Goal: Task Accomplishment & Management: Use online tool/utility

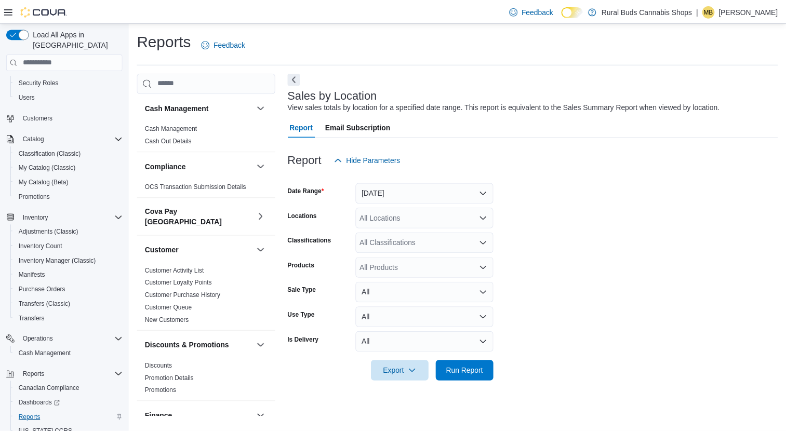
scroll to position [69, 0]
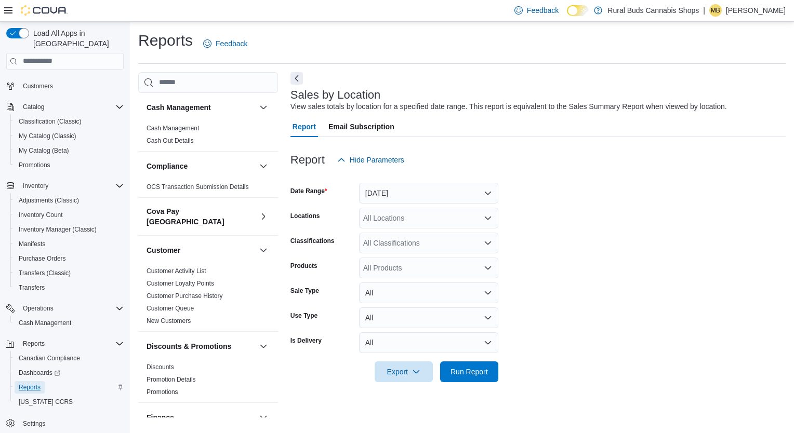
click at [30, 381] on span "Reports" at bounding box center [30, 387] width 22 height 12
click at [412, 194] on button "[DATE]" at bounding box center [428, 193] width 139 height 21
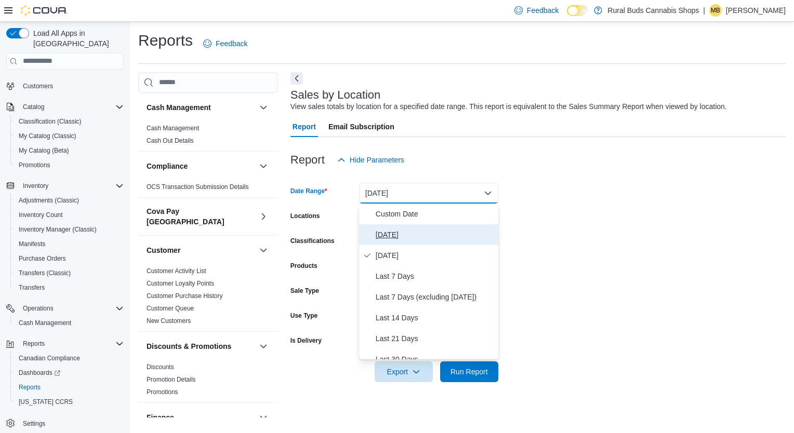
click at [386, 231] on span "[DATE]" at bounding box center [435, 235] width 118 height 12
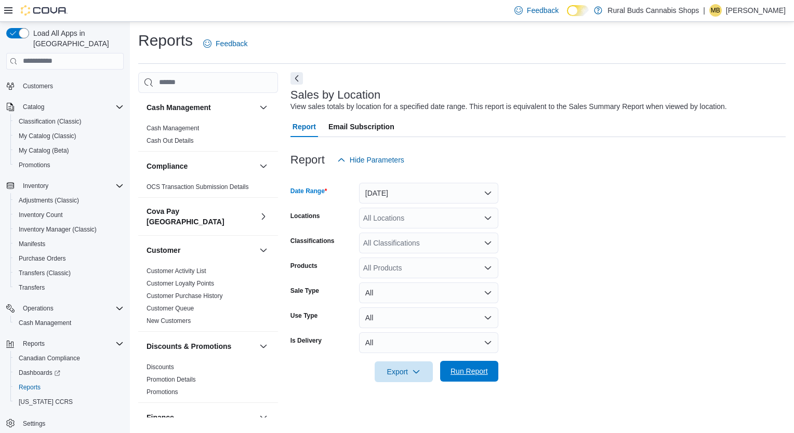
click at [460, 373] on span "Run Report" at bounding box center [468, 371] width 37 height 10
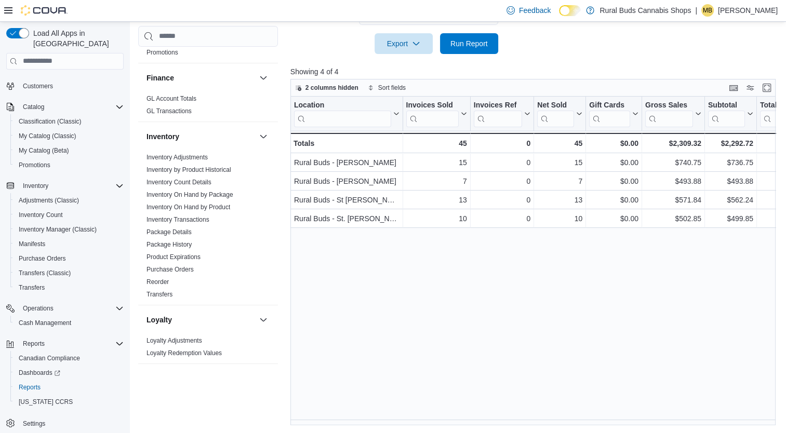
scroll to position [312, 0]
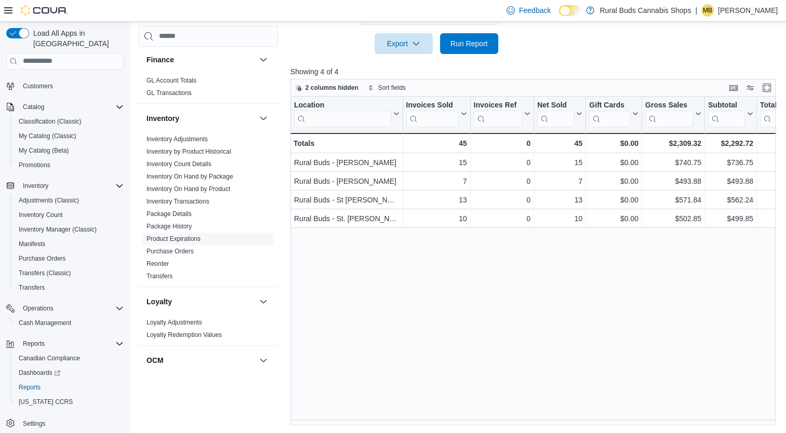
drag, startPoint x: 163, startPoint y: 251, endPoint x: 165, endPoint y: 269, distance: 17.8
click at [163, 260] on link "Reorder" at bounding box center [158, 263] width 22 height 7
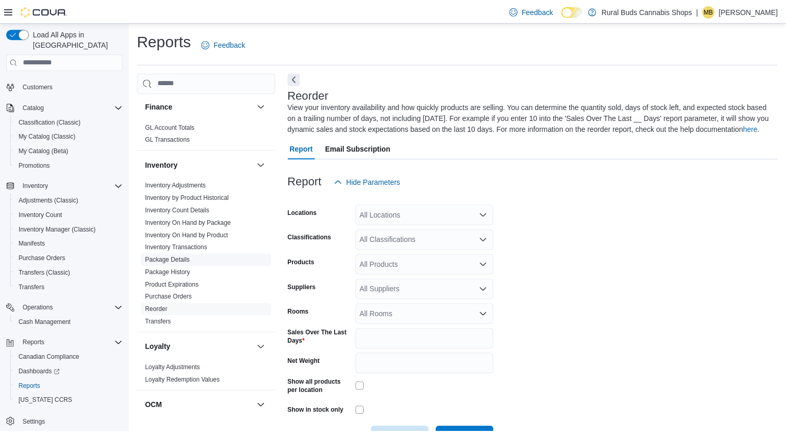
scroll to position [36, 0]
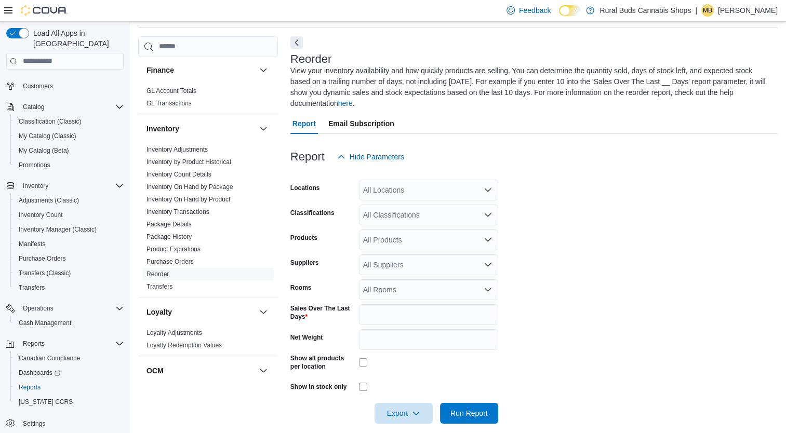
click at [394, 182] on div "All Locations" at bounding box center [428, 190] width 139 height 21
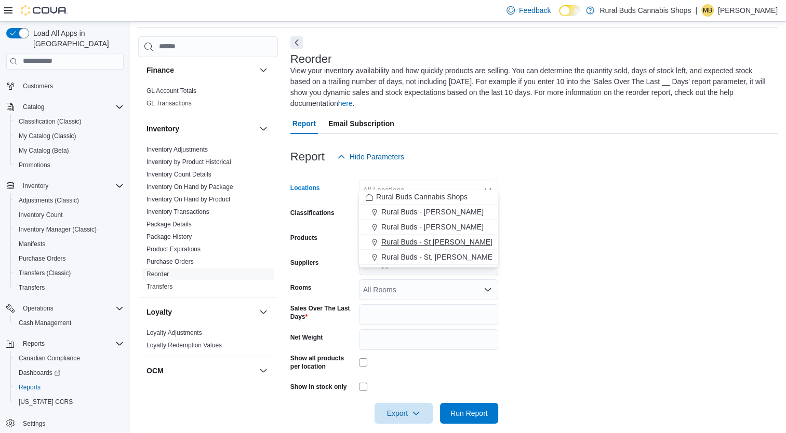
click at [425, 241] on span "Rural Buds - St [PERSON_NAME]" at bounding box center [436, 242] width 111 height 10
click at [682, 246] on form "Locations Rural Buds - [GEOGRAPHIC_DATA][PERSON_NAME] Combo box. Selected. Rura…" at bounding box center [533, 295] width 487 height 257
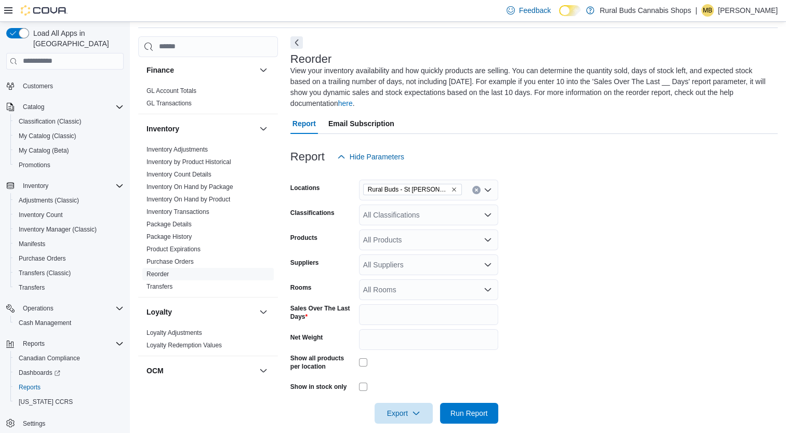
click at [486, 238] on icon "Open list of options" at bounding box center [488, 239] width 6 height 3
click at [476, 207] on div "All Classifications" at bounding box center [428, 215] width 139 height 21
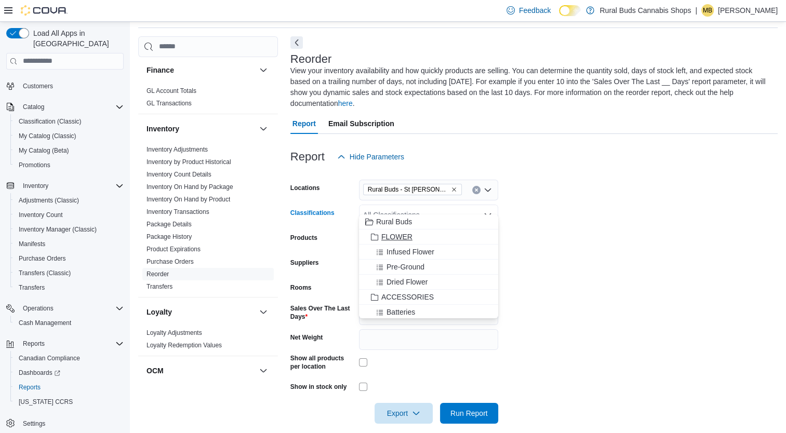
click at [402, 234] on span "FLOWER" at bounding box center [396, 237] width 31 height 10
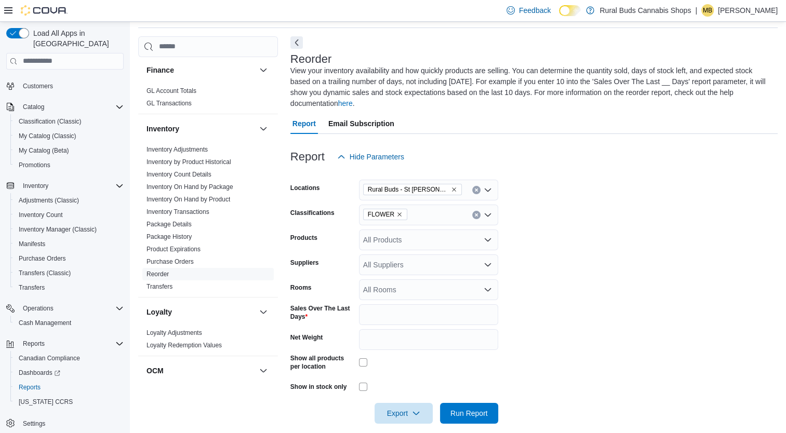
click at [566, 253] on form "Locations Rural Buds - [GEOGRAPHIC_DATA][PERSON_NAME] Classifications FLOWER Pr…" at bounding box center [533, 295] width 487 height 257
click at [483, 408] on span "Run Report" at bounding box center [468, 413] width 37 height 10
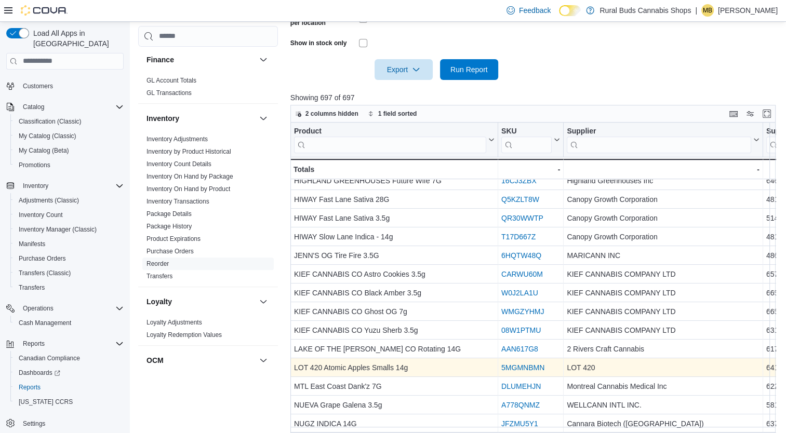
scroll to position [395, 0]
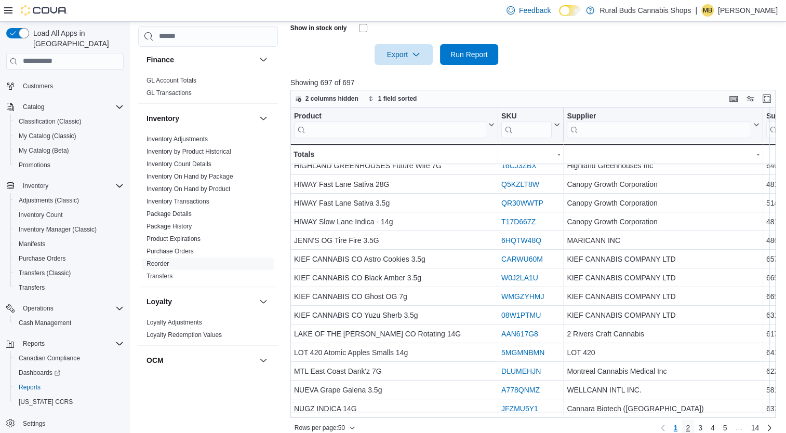
click at [690, 423] on span "2" at bounding box center [688, 428] width 4 height 10
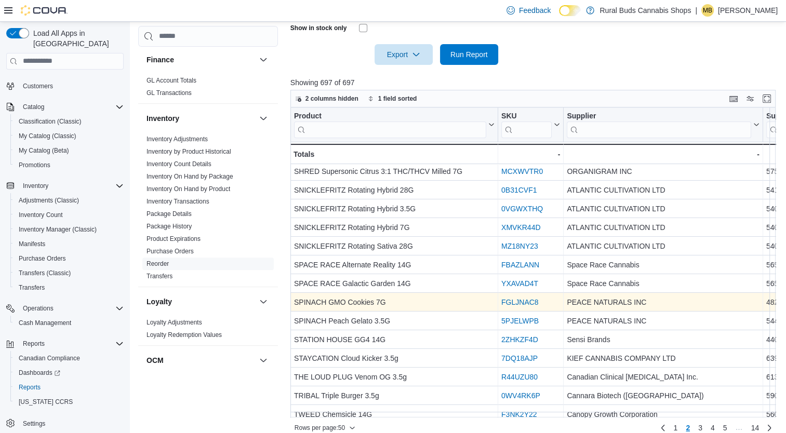
scroll to position [260, 0]
